Goal: Navigation & Orientation: Find specific page/section

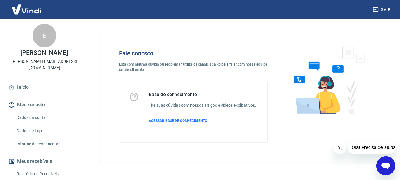
click at [40, 12] on img at bounding box center [26, 9] width 39 height 18
